Goal: Check status

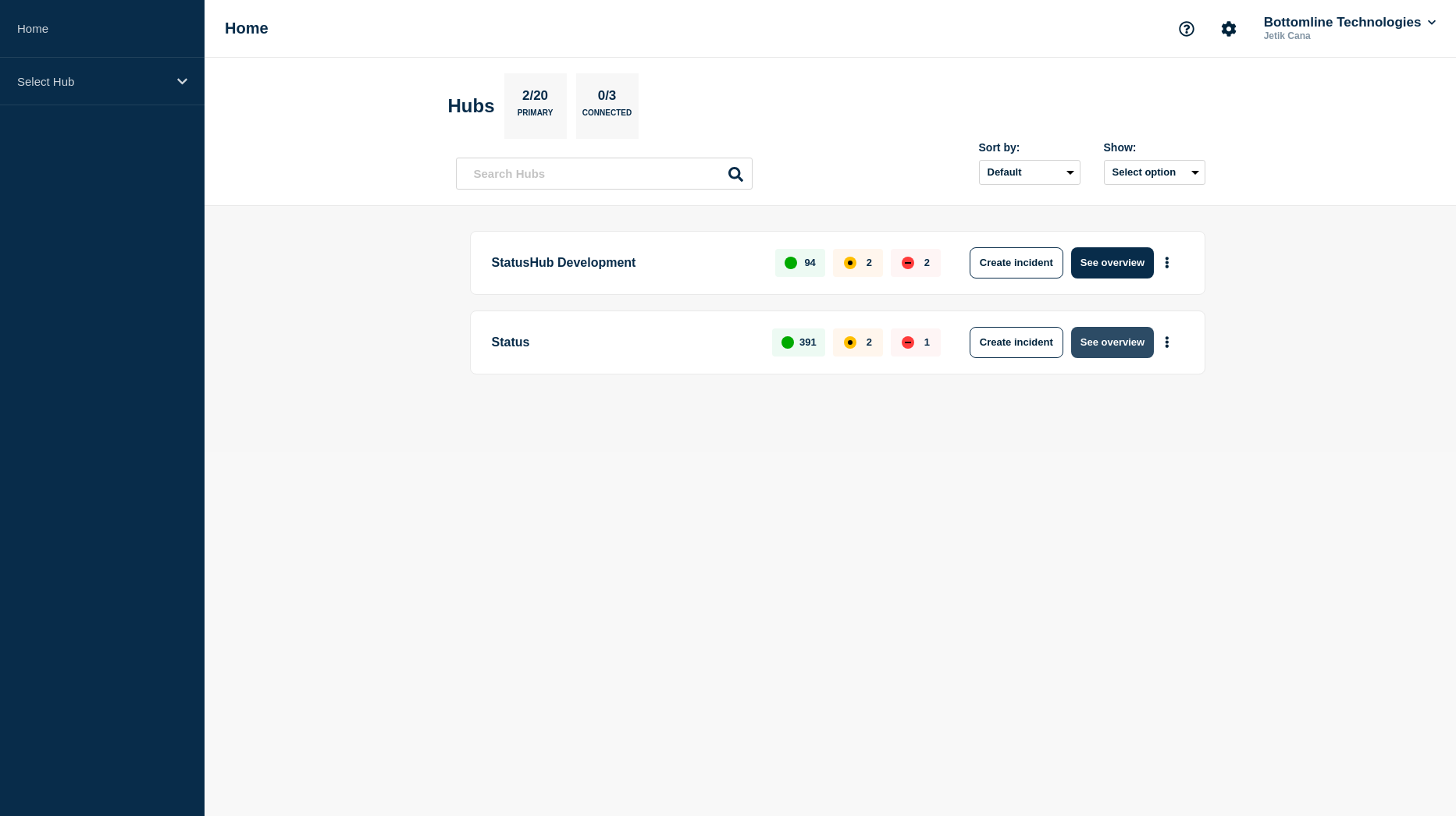
click at [1117, 344] on button "See overview" at bounding box center [1113, 343] width 83 height 32
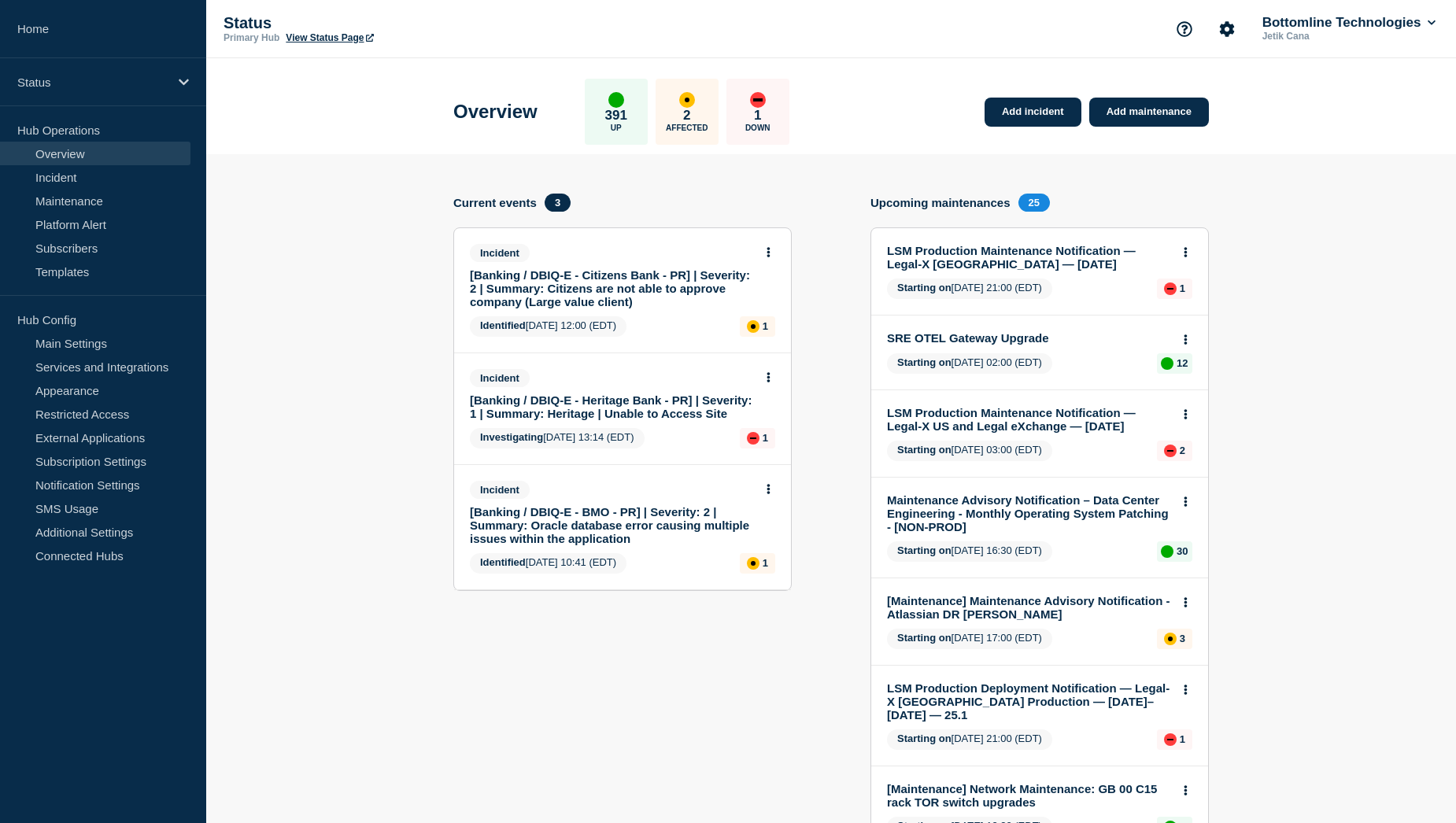
click at [605, 292] on link "[Banking / DBIQ-E - Citizens Bank - PR] | Severity: 2 | Summary: Citizens are n…" at bounding box center [612, 288] width 284 height 40
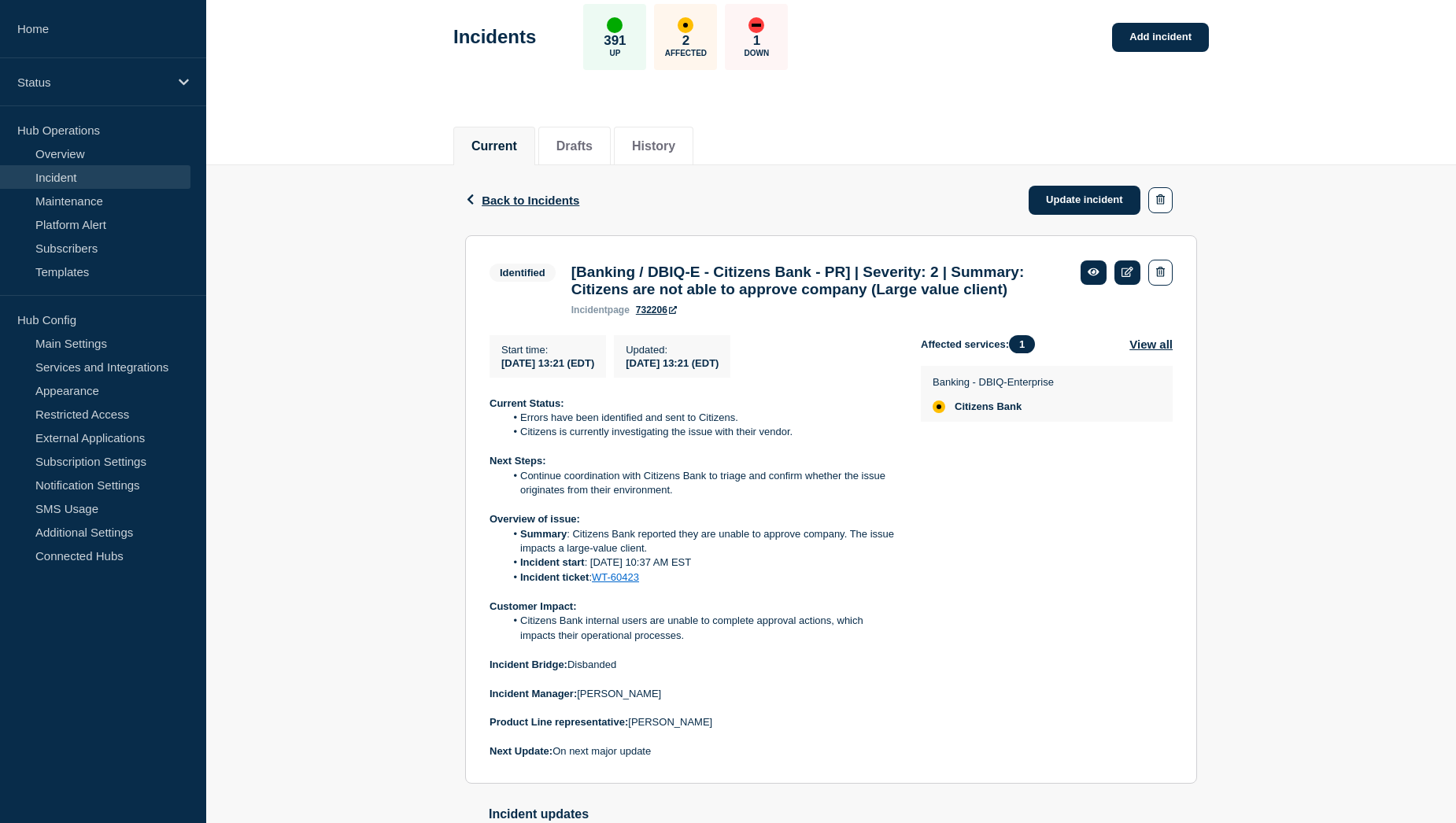
scroll to position [158, 0]
